Goal: Answer question/provide support

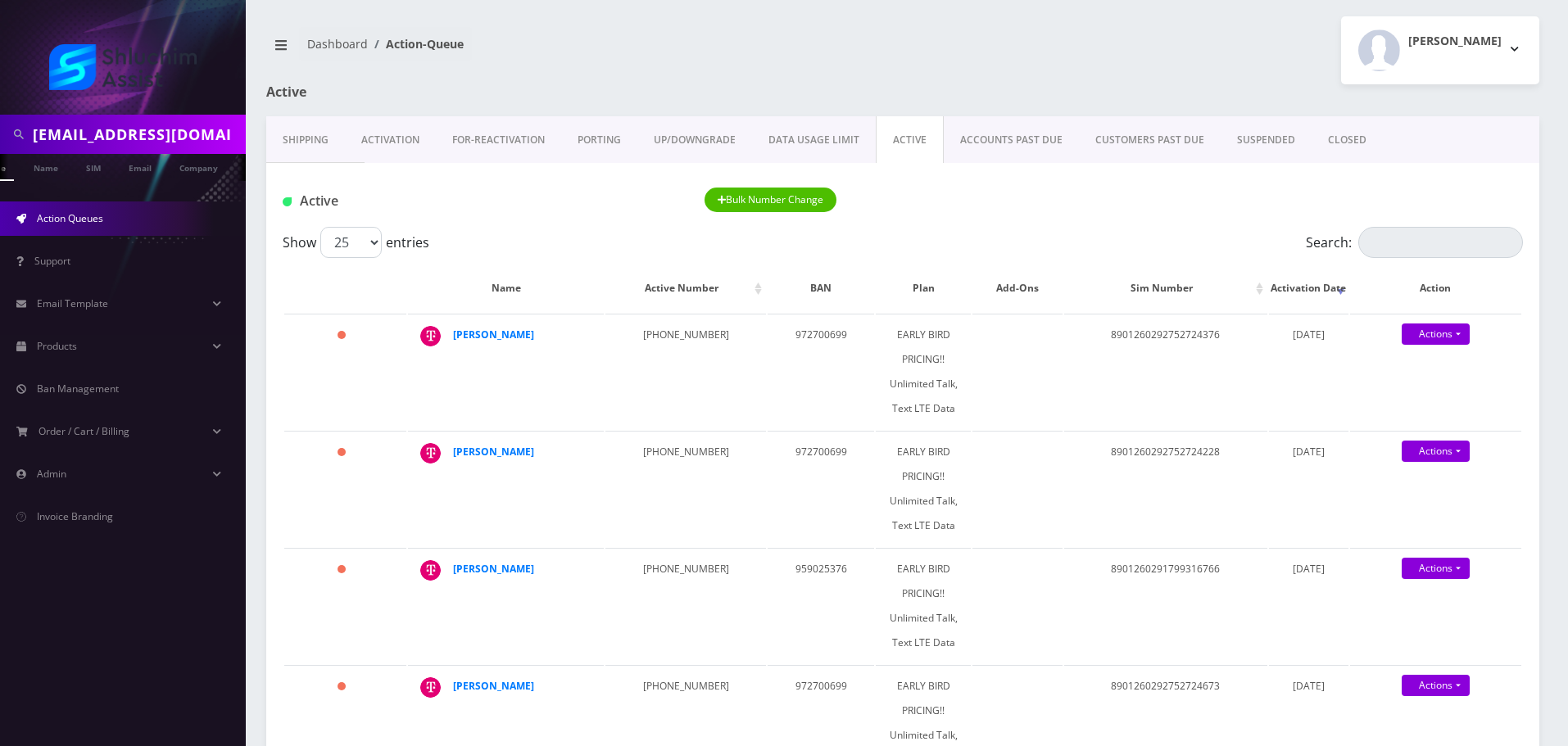
scroll to position [0, 41]
click at [190, 142] on input "[EMAIL_ADDRESS][DOMAIN_NAME]" at bounding box center [137, 134] width 209 height 31
paste input "wilhelmmotty"
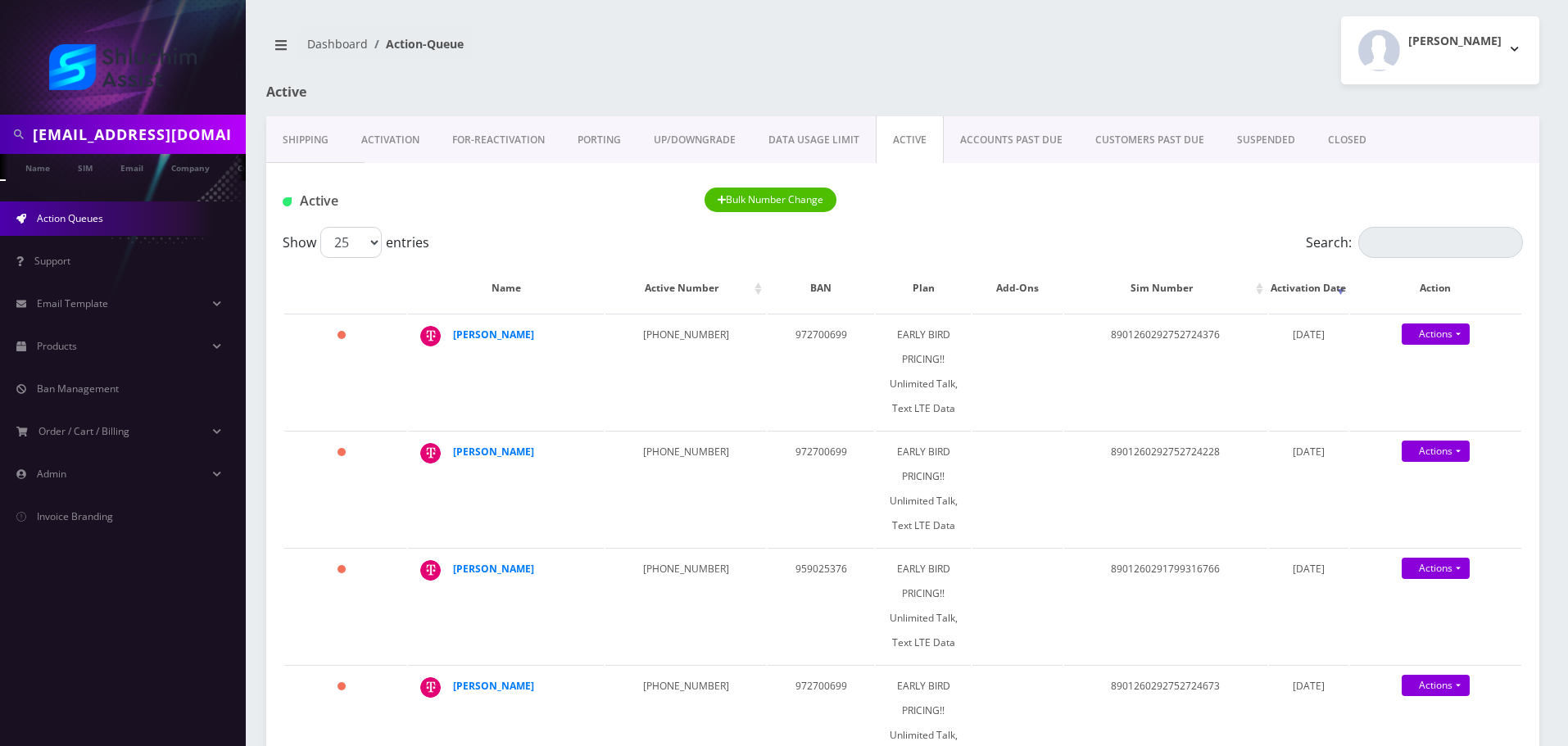
scroll to position [0, 17]
type input "[EMAIL_ADDRESS][DOMAIN_NAME]"
drag, startPoint x: 139, startPoint y: 165, endPoint x: 157, endPoint y: 166, distance: 18.0
click at [139, 166] on link "Email" at bounding box center [131, 167] width 40 height 27
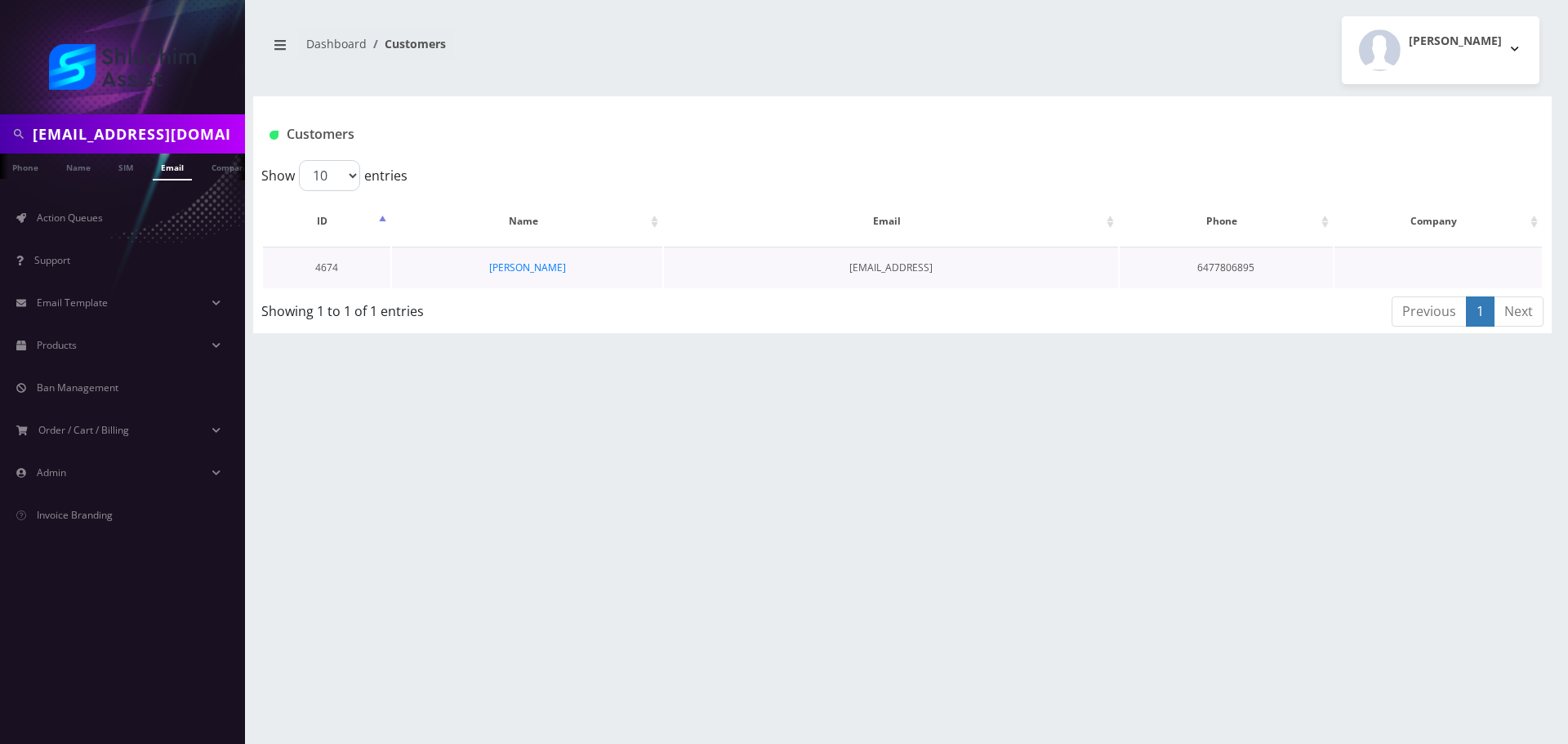
click at [546, 279] on td "[PERSON_NAME]" at bounding box center [527, 267] width 271 height 41
click at [546, 273] on link "[PERSON_NAME]" at bounding box center [527, 267] width 77 height 14
